Goal: Navigation & Orientation: Find specific page/section

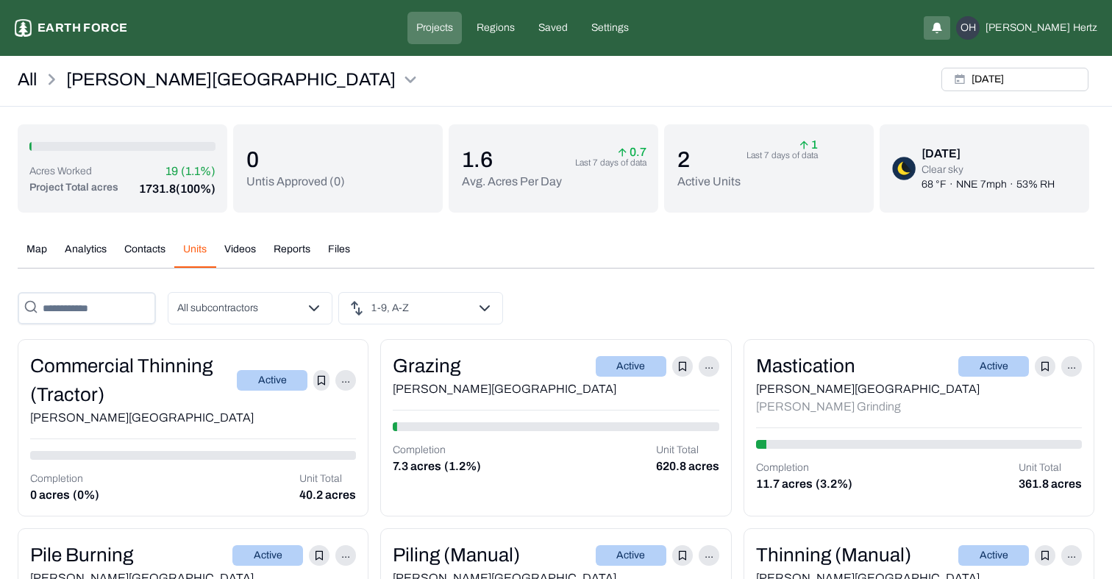
scroll to position [116, 0]
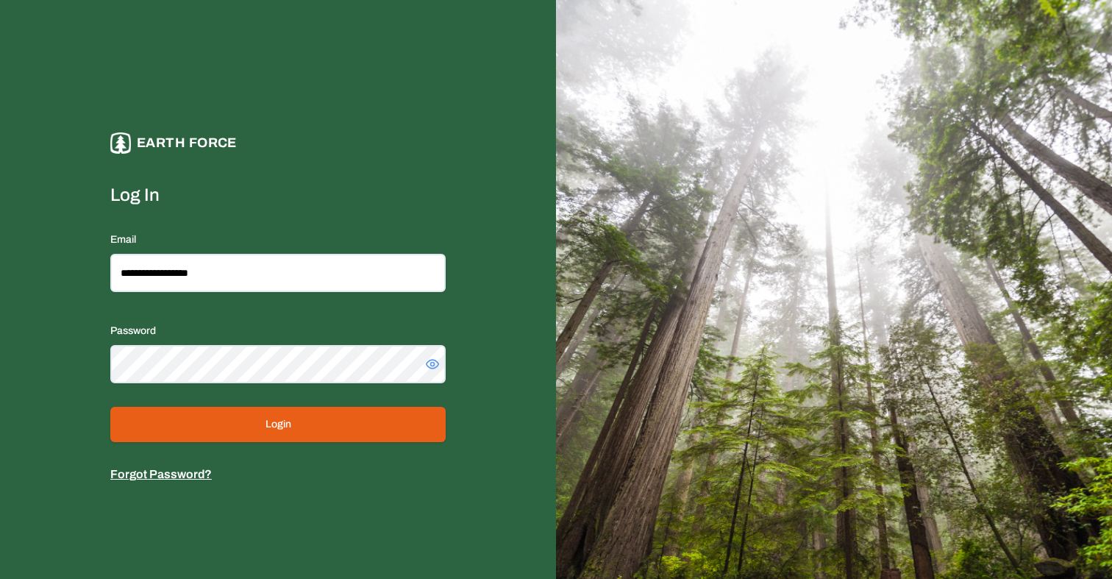
click at [257, 413] on button "Login" at bounding box center [278, 424] width 336 height 35
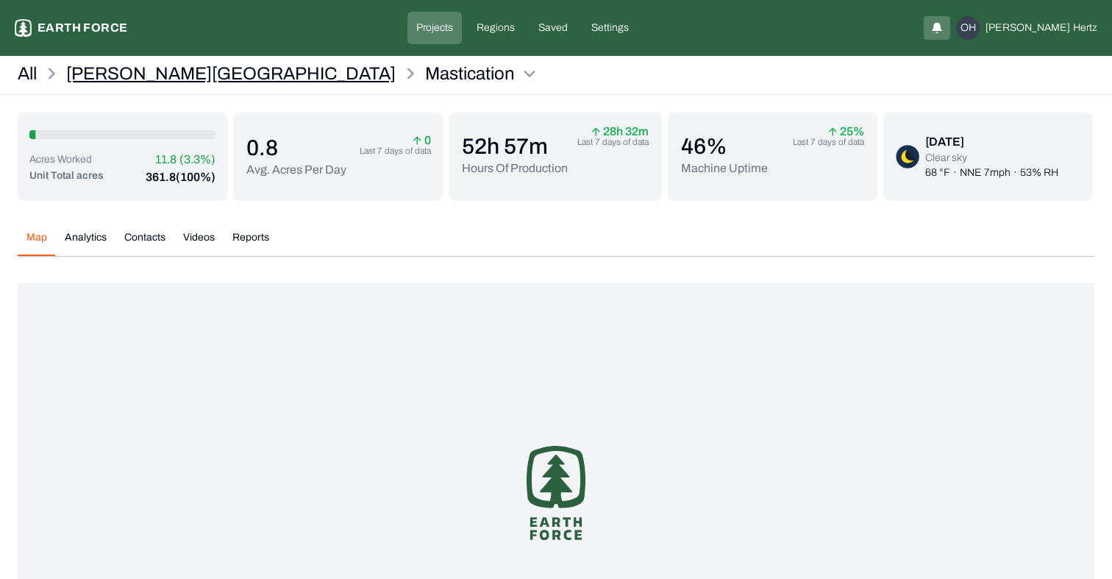
click at [135, 67] on p "[PERSON_NAME][GEOGRAPHIC_DATA]" at bounding box center [231, 74] width 330 height 24
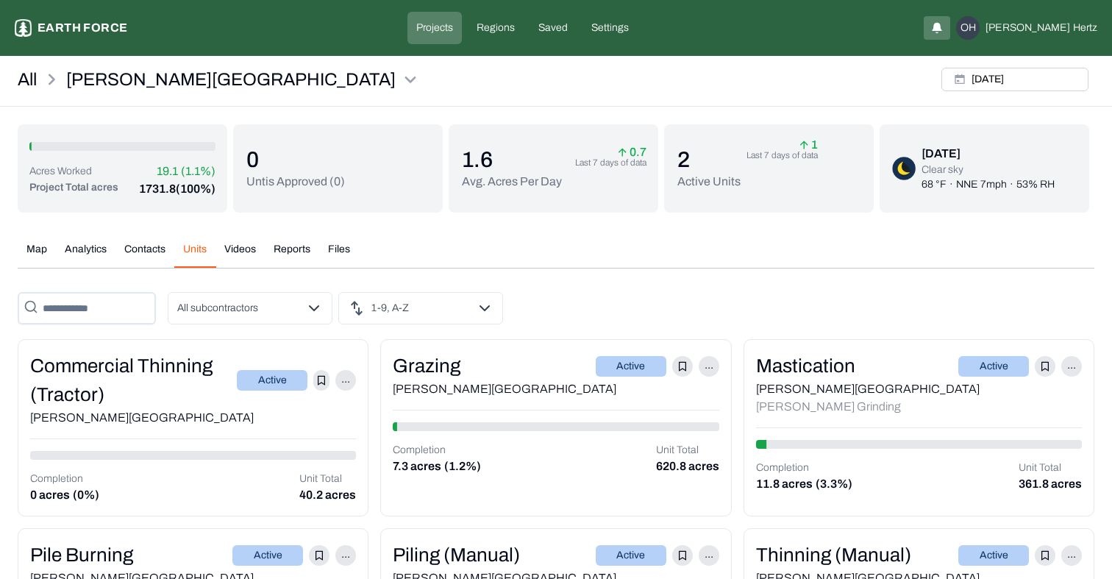
click at [205, 258] on button "Units" at bounding box center [194, 255] width 41 height 26
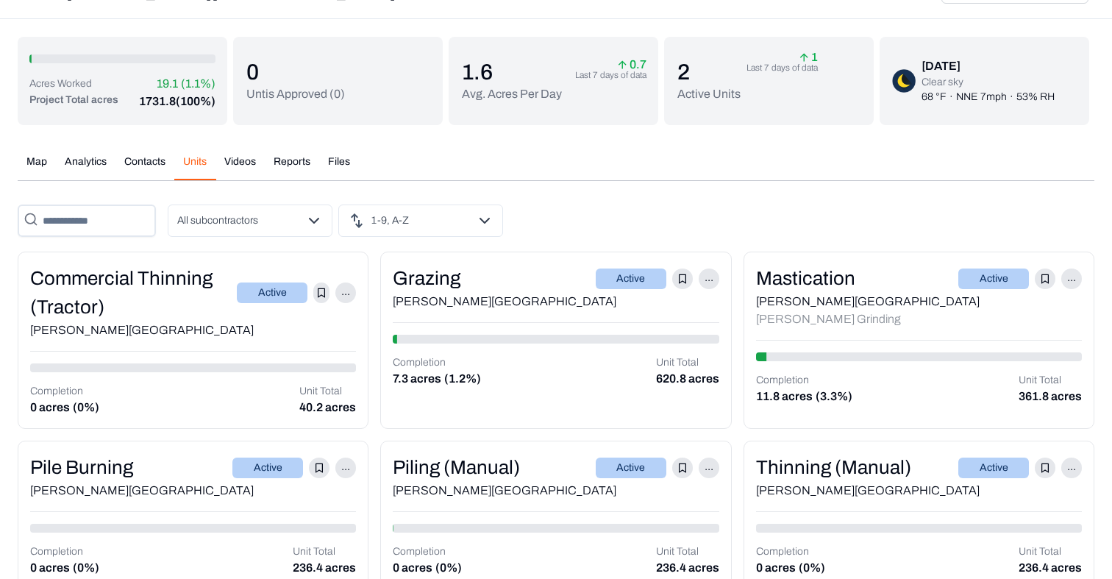
scroll to position [116, 0]
